Goal: Information Seeking & Learning: Learn about a topic

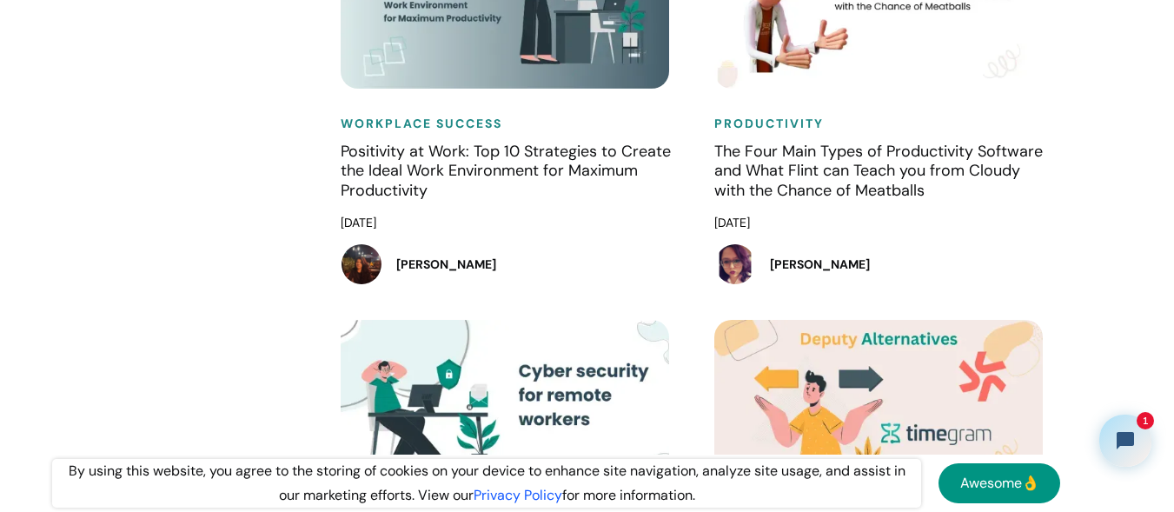
scroll to position [15480, 0]
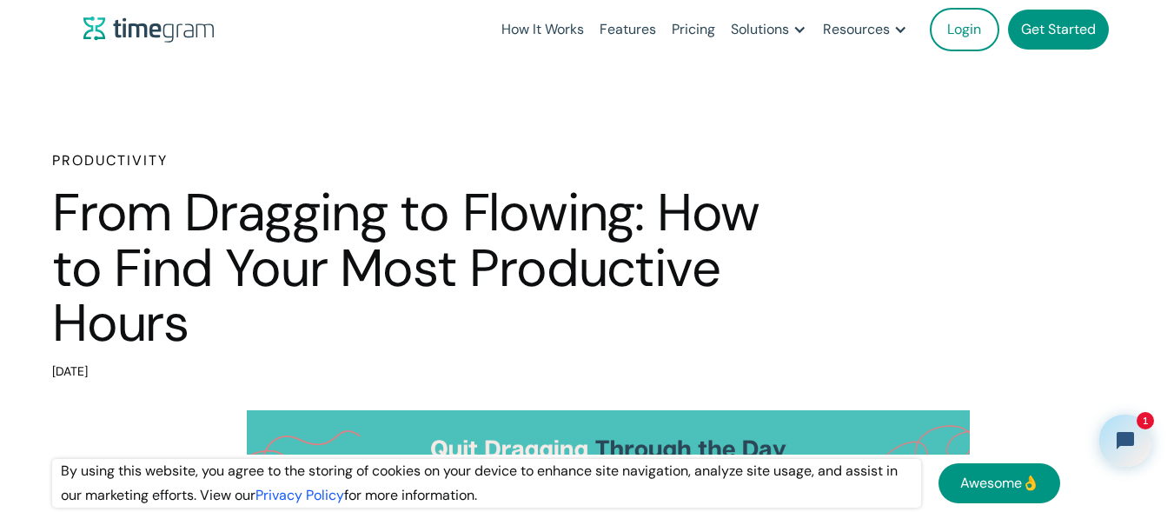
click at [569, 208] on h1 "From Dragging to Flowing: How to Find Your Most Productive Hours" at bounding box center [417, 268] width 730 height 166
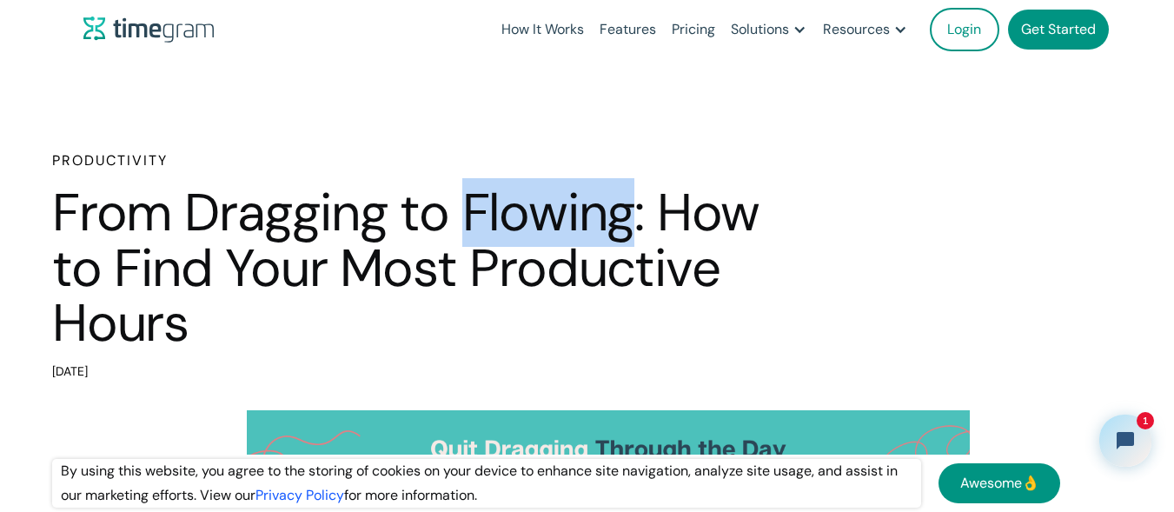
click at [569, 208] on h1 "From Dragging to Flowing: How to Find Your Most Productive Hours" at bounding box center [417, 268] width 730 height 166
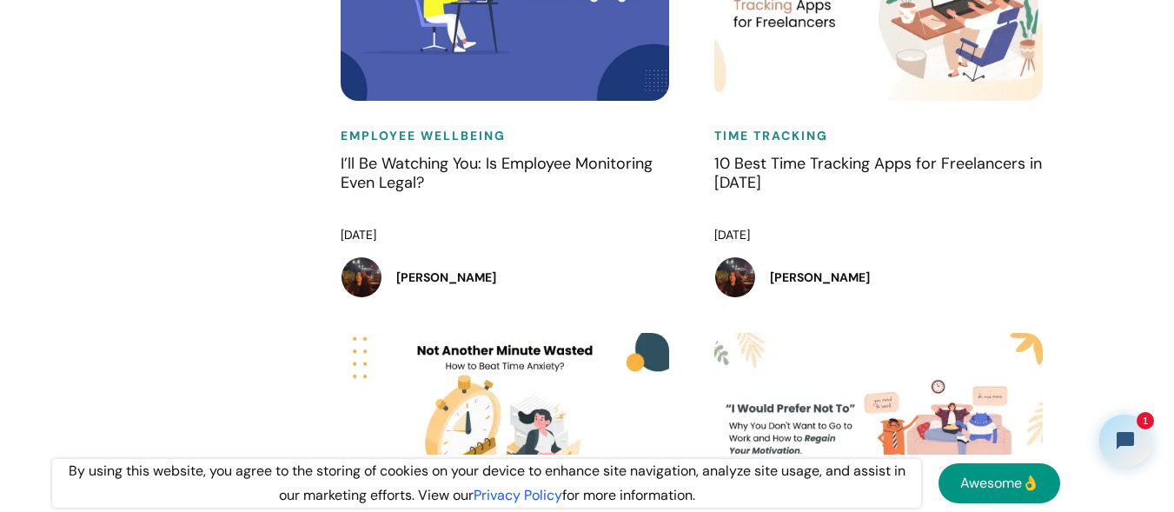
scroll to position [12914, 0]
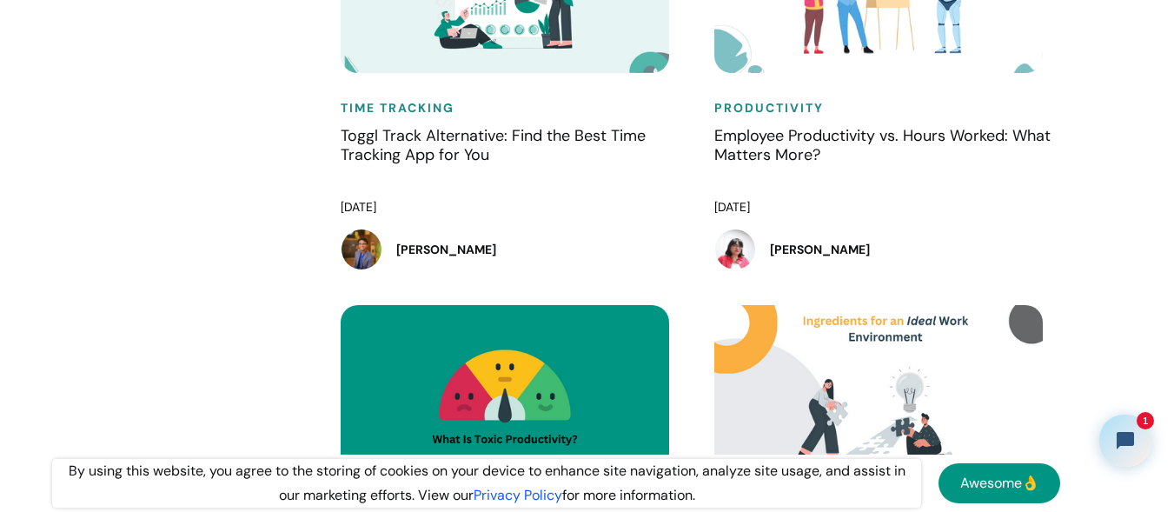
scroll to position [17192, 0]
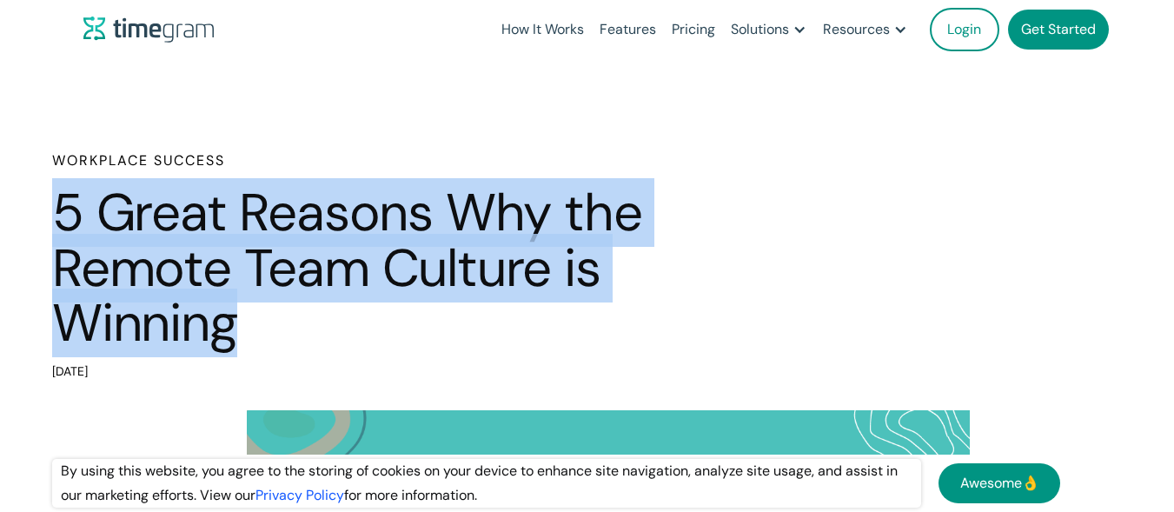
drag, startPoint x: 255, startPoint y: 309, endPoint x: 13, endPoint y: 203, distance: 263.9
click at [13, 203] on div "Workplace Success 5 Great Reasons Why the Remote Team Culture is Winning [DATE]" at bounding box center [587, 267] width 1174 height 234
copy h1 "5 Great Reasons Why the Remote Team Culture is Winning"
click at [471, 349] on h1 "5 Great Reasons Why the Remote Team Culture is Winning" at bounding box center [417, 268] width 730 height 166
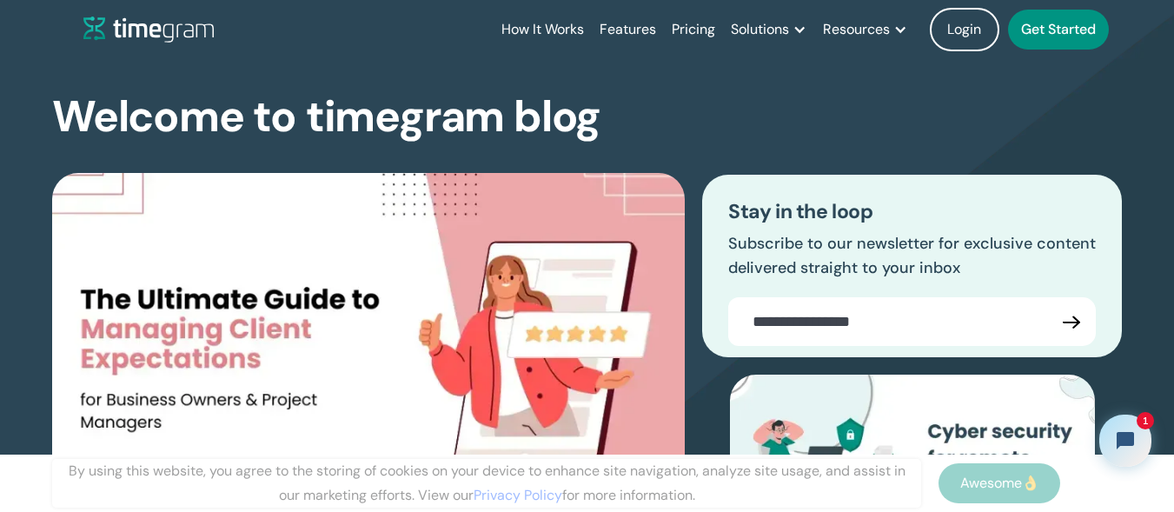
scroll to position [15051, 0]
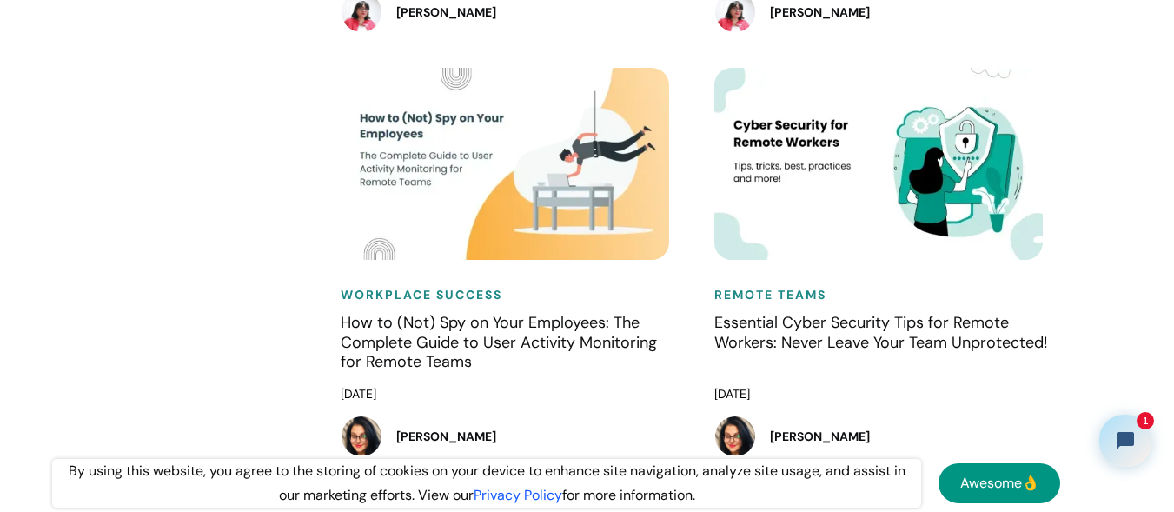
scroll to position [14713, 0]
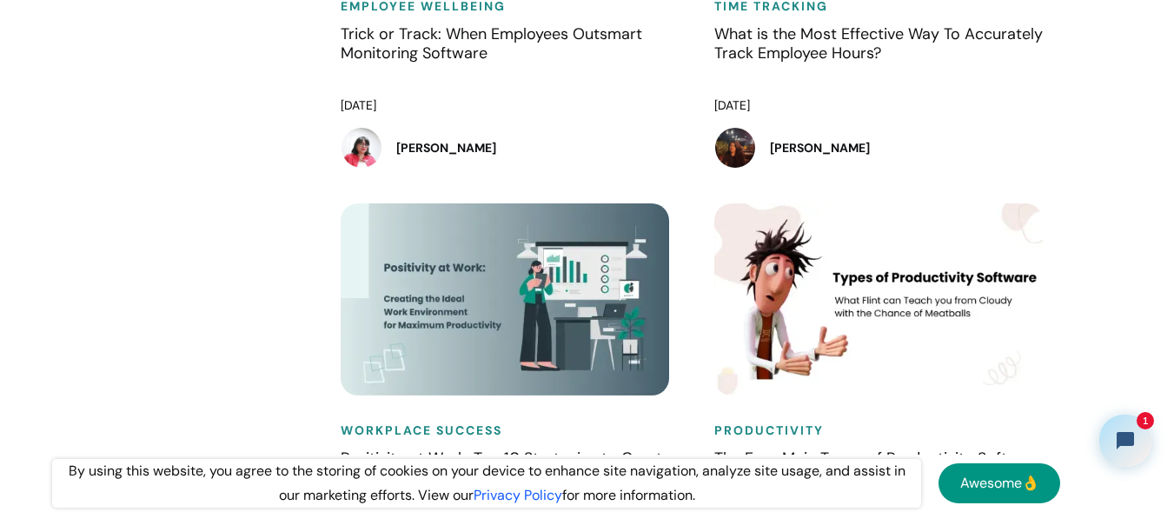
scroll to position [15172, 0]
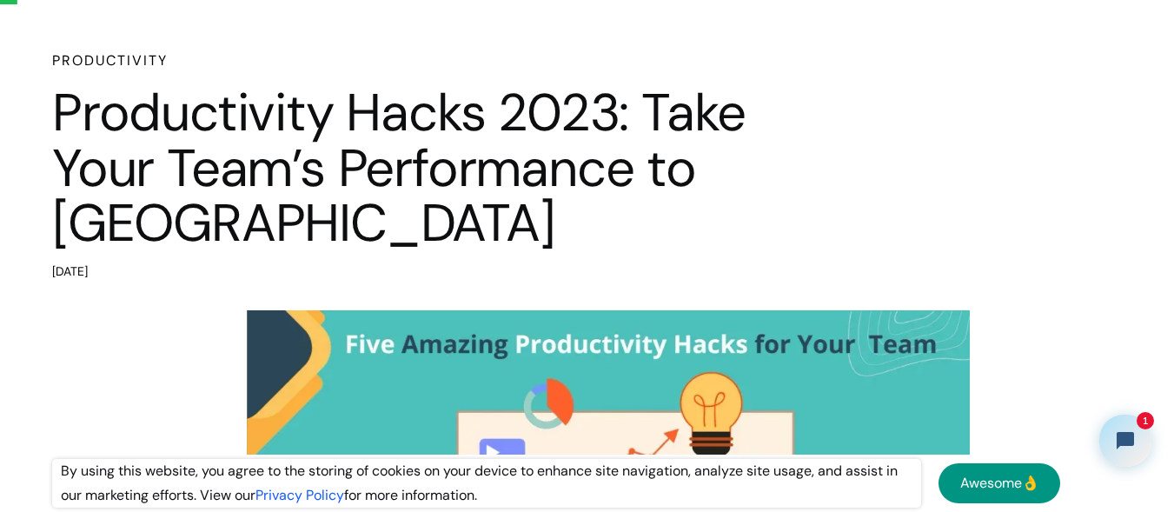
scroll to position [104, 0]
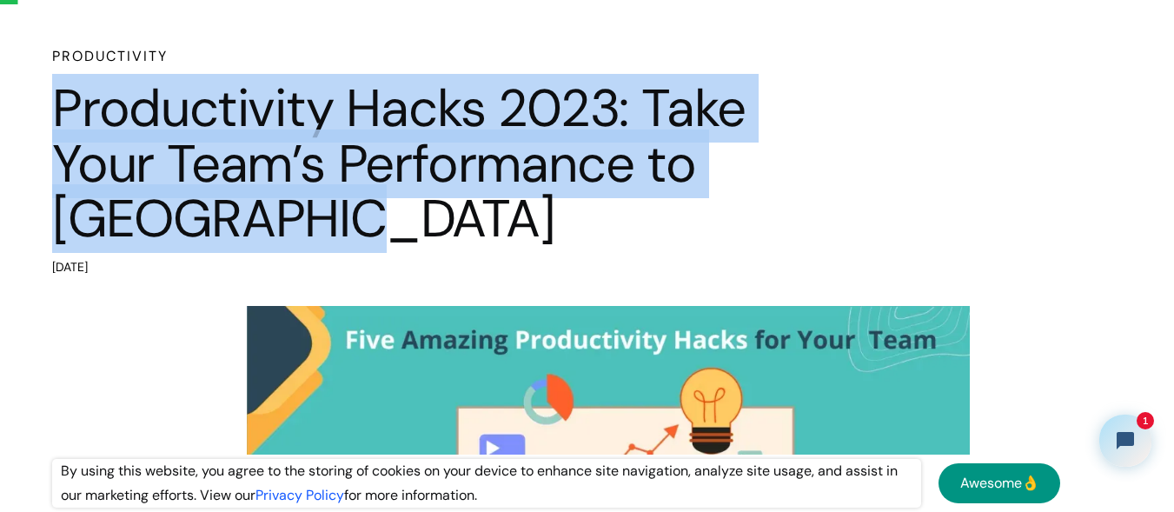
drag, startPoint x: 371, startPoint y: 219, endPoint x: 14, endPoint y: 78, distance: 384.0
click at [14, 78] on div "Productivity Productivity Hacks 2023: Take Your Team’s Performance to [GEOGRAPH…" at bounding box center [587, 163] width 1174 height 234
copy h1 "Productivity Hacks 2023: Take Your Team’s Performance to [GEOGRAPHIC_DATA]"
